Goal: Task Accomplishment & Management: Complete application form

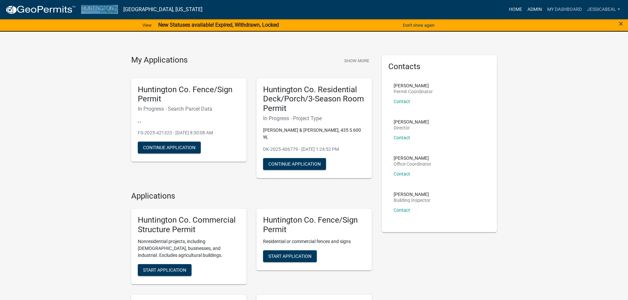
drag, startPoint x: 529, startPoint y: 10, endPoint x: 515, endPoint y: 14, distance: 14.9
click at [529, 10] on link "Admin" at bounding box center [535, 9] width 20 height 13
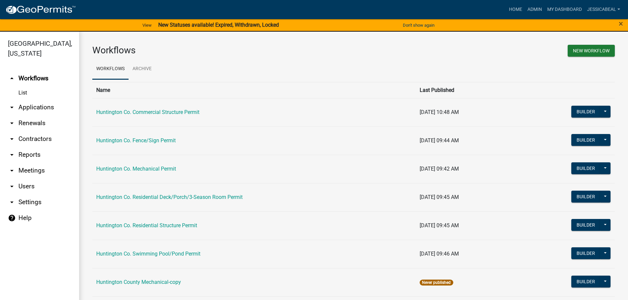
click at [24, 106] on link "arrow_drop_down Applications" at bounding box center [39, 108] width 79 height 16
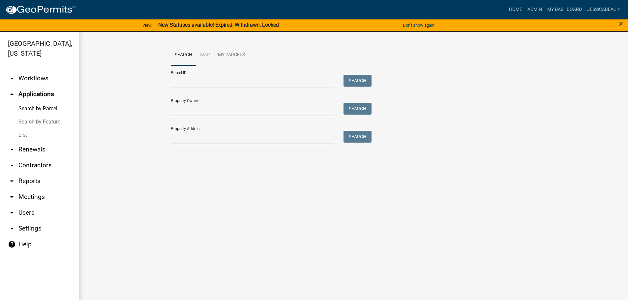
click at [23, 131] on link "List" at bounding box center [39, 135] width 79 height 13
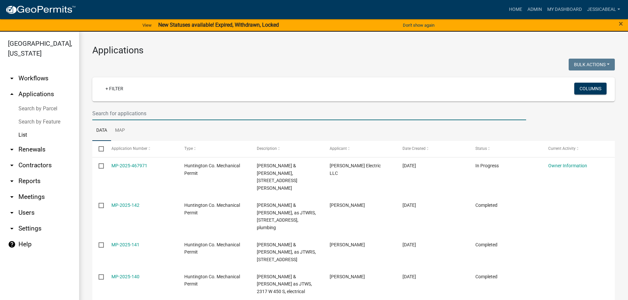
click at [126, 117] on input "text" at bounding box center [309, 114] width 434 height 14
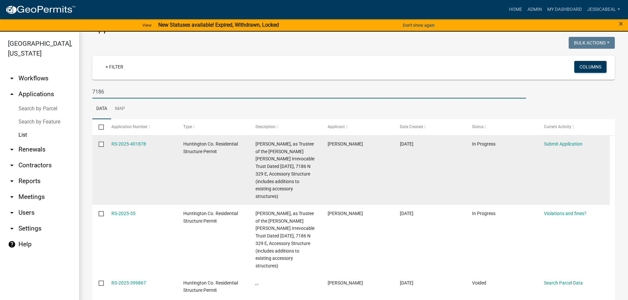
scroll to position [33, 0]
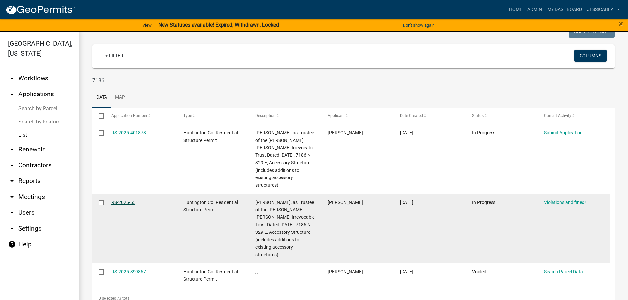
type input "7186"
click at [128, 204] on link "RS-2025-55" at bounding box center [123, 202] width 24 height 5
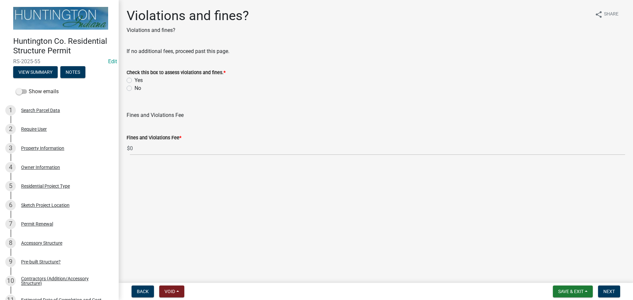
click at [134, 89] on label "No" at bounding box center [137, 88] width 7 height 8
click at [134, 89] on input "No" at bounding box center [136, 86] width 4 height 4
radio input "true"
click at [601, 286] on button "Next" at bounding box center [609, 292] width 22 height 12
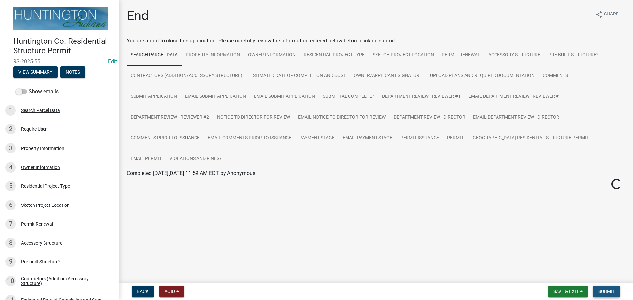
click at [601, 287] on button "Submit" at bounding box center [606, 292] width 27 height 12
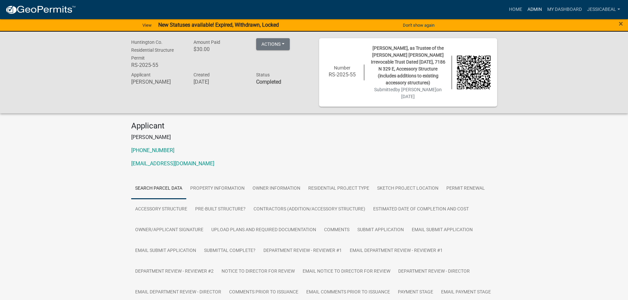
click at [528, 9] on link "Admin" at bounding box center [535, 9] width 20 height 13
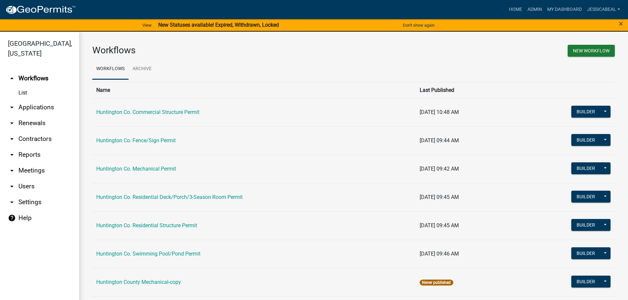
click at [31, 105] on link "arrow_drop_down Applications" at bounding box center [39, 108] width 79 height 16
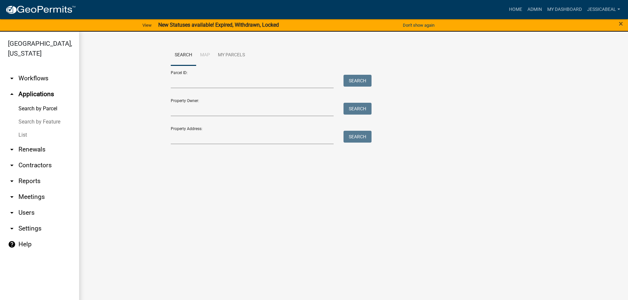
click at [34, 134] on link "List" at bounding box center [39, 135] width 79 height 13
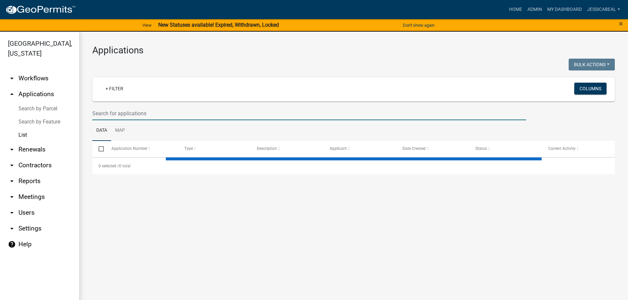
click at [119, 117] on input "text" at bounding box center [309, 114] width 434 height 14
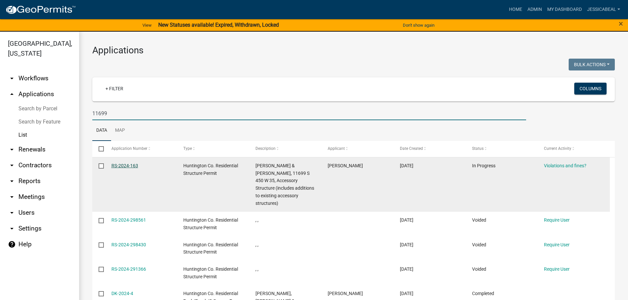
type input "11699"
click at [128, 167] on link "RS-2024-163" at bounding box center [124, 165] width 27 height 5
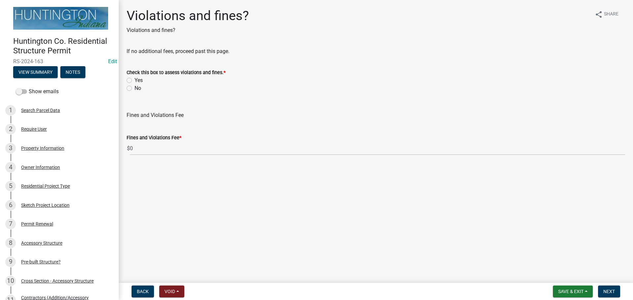
click at [134, 86] on label "No" at bounding box center [137, 88] width 7 height 8
click at [134, 86] on input "No" at bounding box center [136, 86] width 4 height 4
radio input "true"
click at [608, 292] on span "Next" at bounding box center [609, 291] width 12 height 5
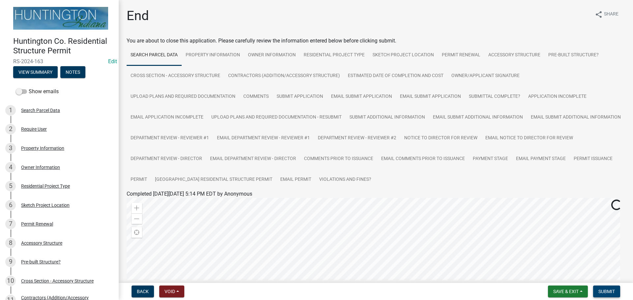
click at [609, 292] on span "Submit" at bounding box center [606, 291] width 16 height 5
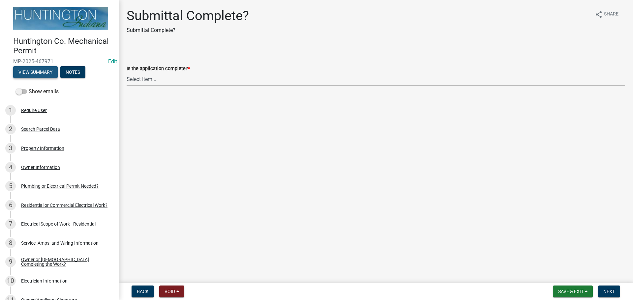
click at [44, 68] on button "View Summary" at bounding box center [35, 72] width 44 height 12
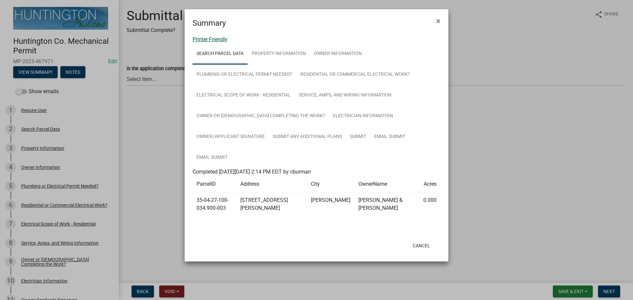
click at [212, 39] on link "Printer Friendly" at bounding box center [210, 39] width 35 height 6
click at [438, 20] on span "×" at bounding box center [438, 20] width 4 height 9
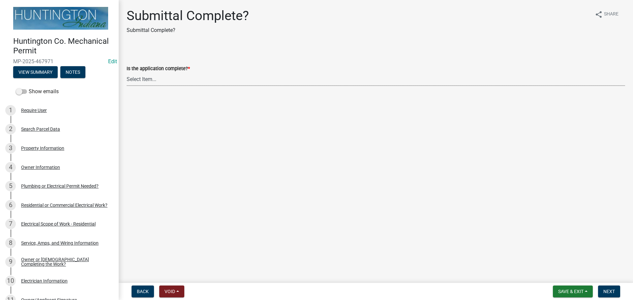
click at [129, 80] on select "Select Item... Yes No" at bounding box center [376, 80] width 498 height 14
click at [127, 73] on select "Select Item... Yes No" at bounding box center [376, 80] width 498 height 14
select select "1782a9c7-7323-4da6-ac5b-f89a69a3d723"
click at [609, 290] on span "Next" at bounding box center [609, 291] width 12 height 5
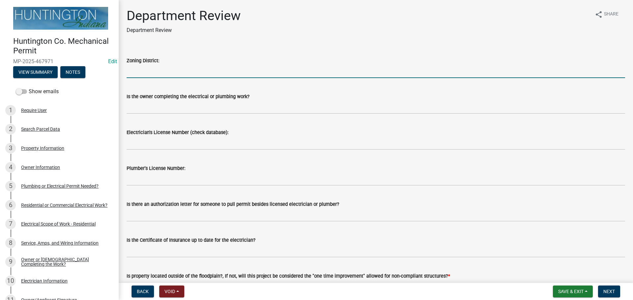
click at [151, 73] on input "Zoning District:" at bounding box center [376, 72] width 498 height 14
type input "R-4"
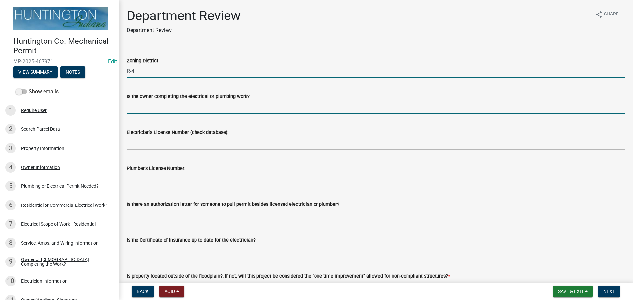
click at [145, 107] on input "Is the owner completing the electrical or plumbing work?" at bounding box center [376, 108] width 498 height 14
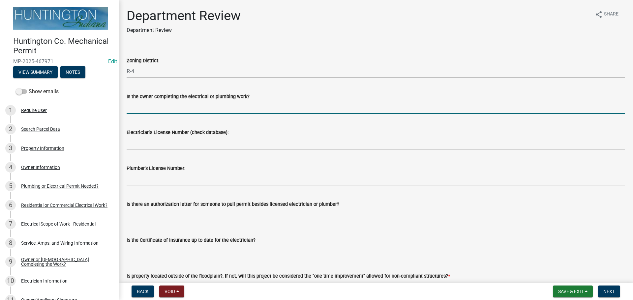
type input "no"
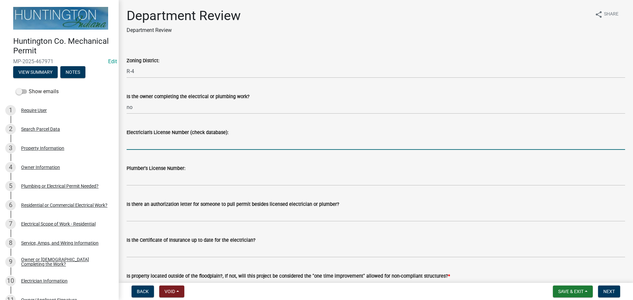
click at [149, 140] on input "Electrician's License Number (check database):" at bounding box center [376, 143] width 498 height 14
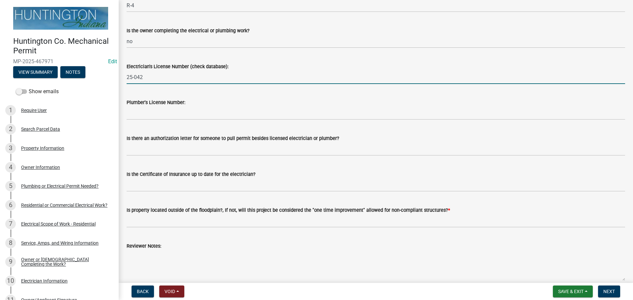
type input "25-042"
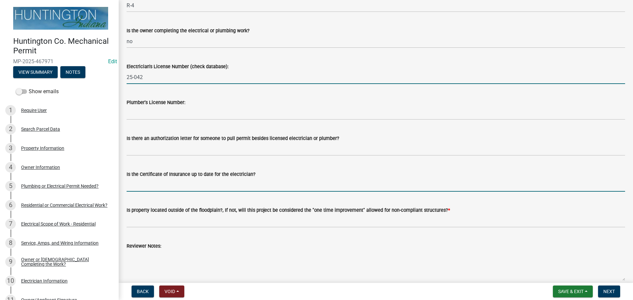
click at [152, 182] on input "Is the Certificate of Insurance up to date for the electrician?" at bounding box center [376, 185] width 498 height 14
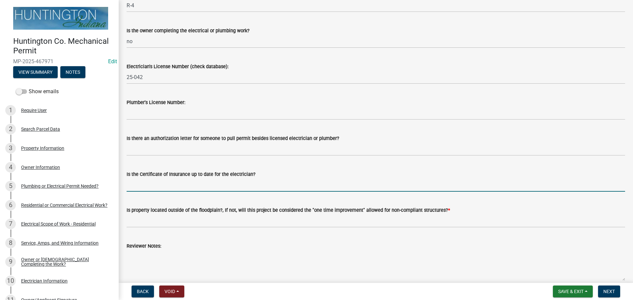
type input "yes"
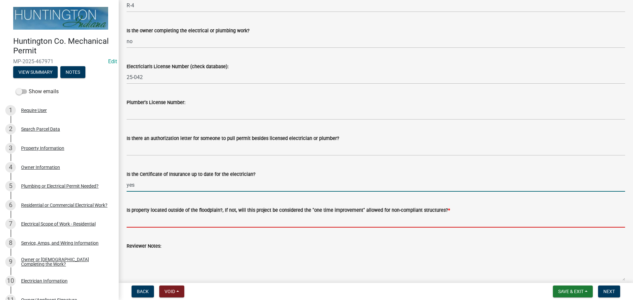
click at [151, 220] on input "Is property located outside of the floodplain?, If not, will this project be co…" at bounding box center [376, 221] width 498 height 14
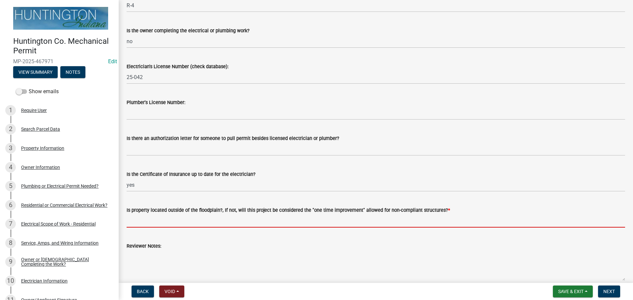
type input "yes"
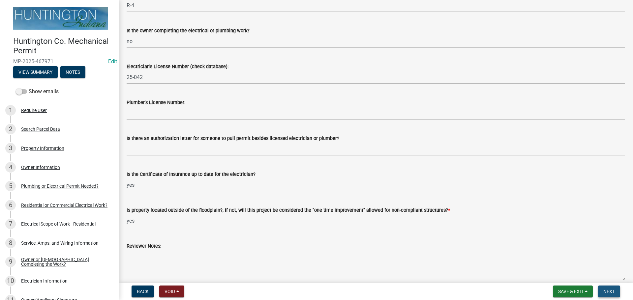
click at [602, 291] on button "Next" at bounding box center [609, 292] width 22 height 12
click at [613, 286] on button "Next" at bounding box center [609, 292] width 22 height 12
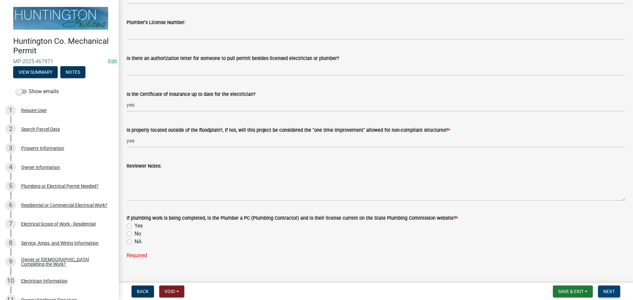
scroll to position [156, 0]
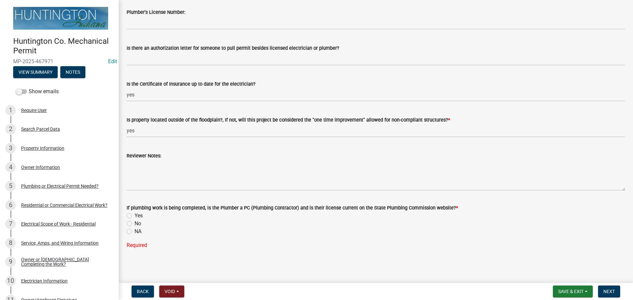
click at [134, 231] on label "NA" at bounding box center [137, 232] width 7 height 8
click at [134, 231] on input "NA" at bounding box center [136, 230] width 4 height 4
radio input "true"
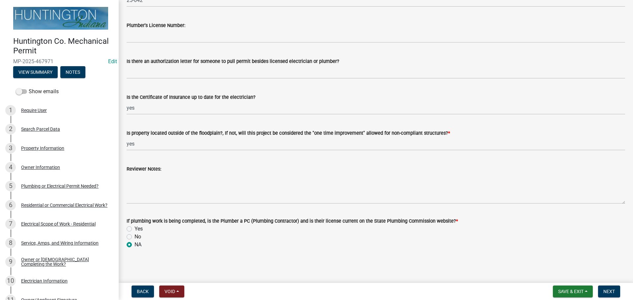
scroll to position [143, 0]
click at [609, 293] on span "Next" at bounding box center [609, 291] width 12 height 5
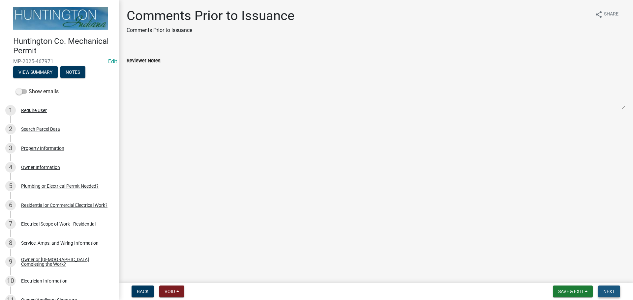
click at [609, 292] on span "Next" at bounding box center [609, 291] width 12 height 5
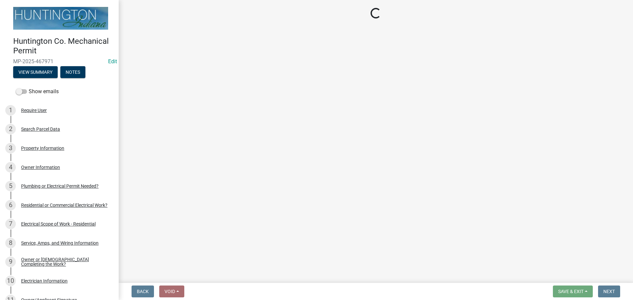
select select "3: 3"
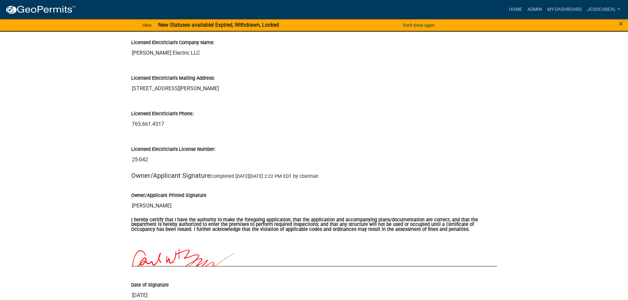
scroll to position [1220, 0]
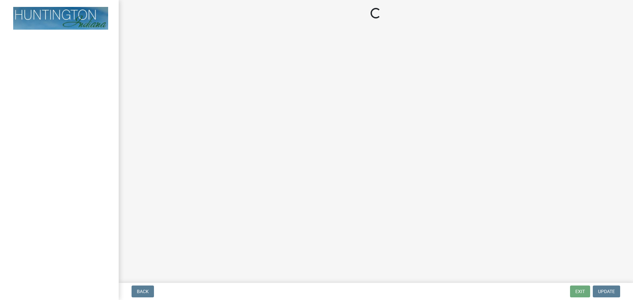
select select "3: 3"
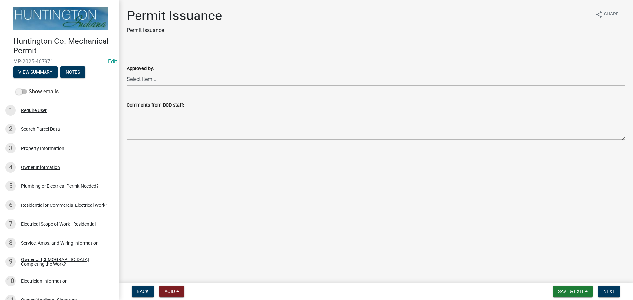
click at [139, 83] on select "Select Item... [PERSON_NAME] [PERSON_NAME] [PERSON_NAME] [PERSON_NAME]" at bounding box center [376, 80] width 498 height 14
click at [127, 73] on select "Select Item... [PERSON_NAME] [PERSON_NAME] [PERSON_NAME] [PERSON_NAME]" at bounding box center [376, 80] width 498 height 14
select select "0ac14b4a-58a8-44ed-8576-6ffdb9d3932f"
click at [617, 293] on button "Next" at bounding box center [609, 292] width 22 height 12
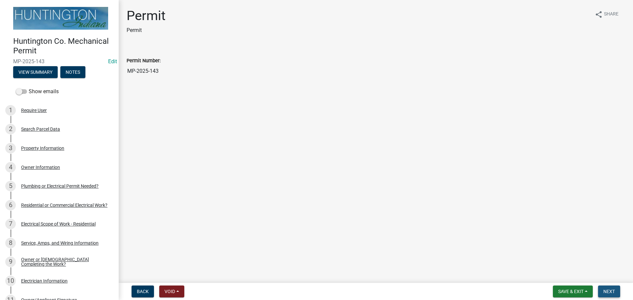
click at [613, 296] on button "Next" at bounding box center [609, 292] width 22 height 12
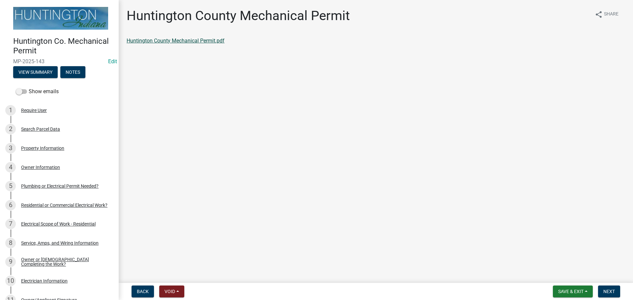
click at [162, 38] on link "Huntington County Mechanical Permit.pdf" at bounding box center [176, 41] width 98 height 6
click at [614, 291] on span "Next" at bounding box center [609, 291] width 12 height 5
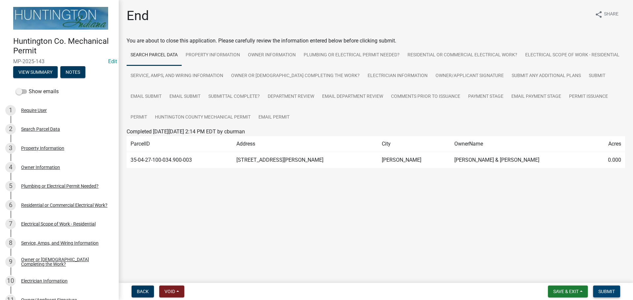
click at [607, 293] on span "Submit" at bounding box center [606, 291] width 16 height 5
